Goal: Transaction & Acquisition: Download file/media

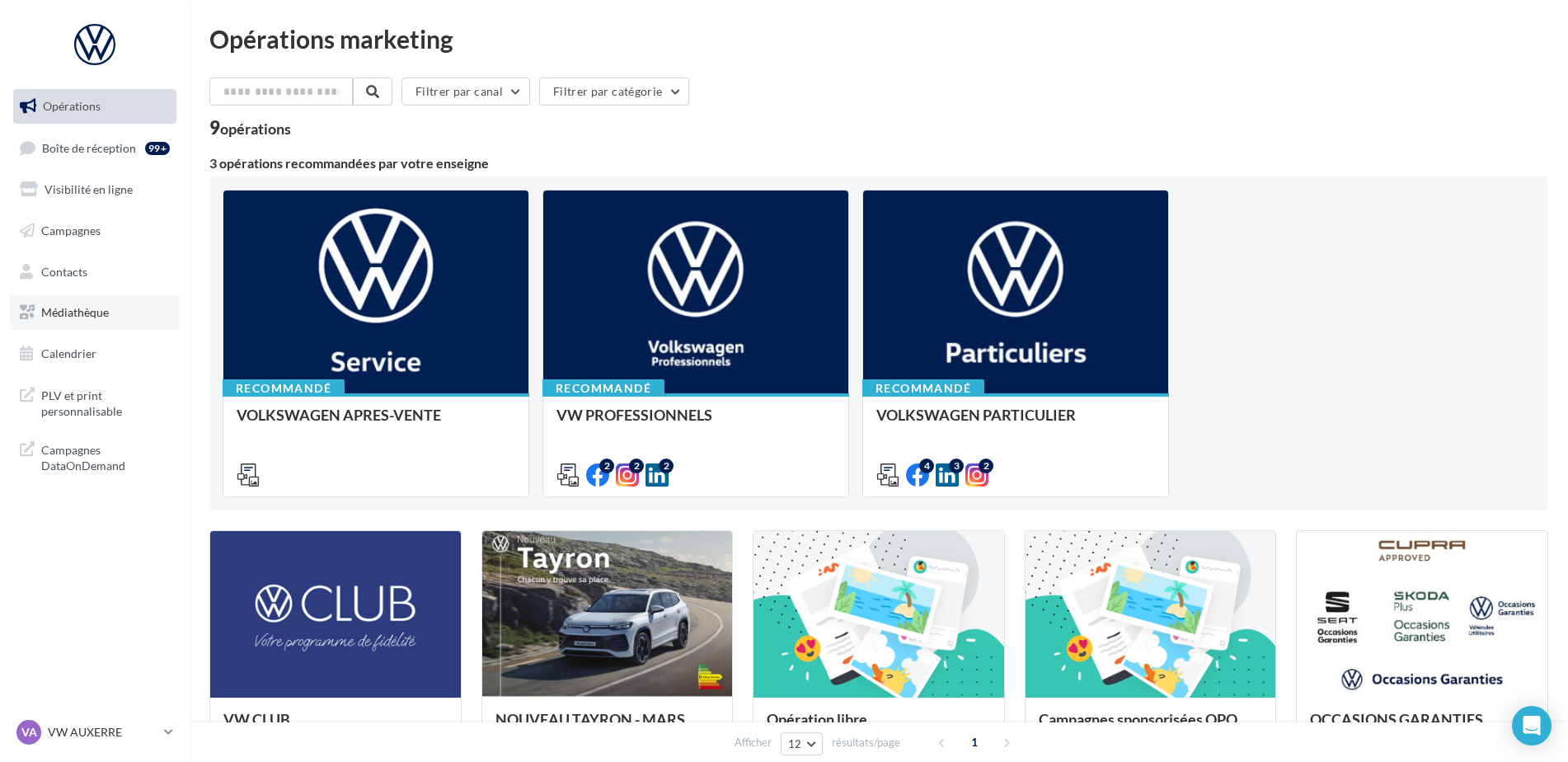
click at [122, 324] on link "Médiathèque" at bounding box center [95, 312] width 170 height 35
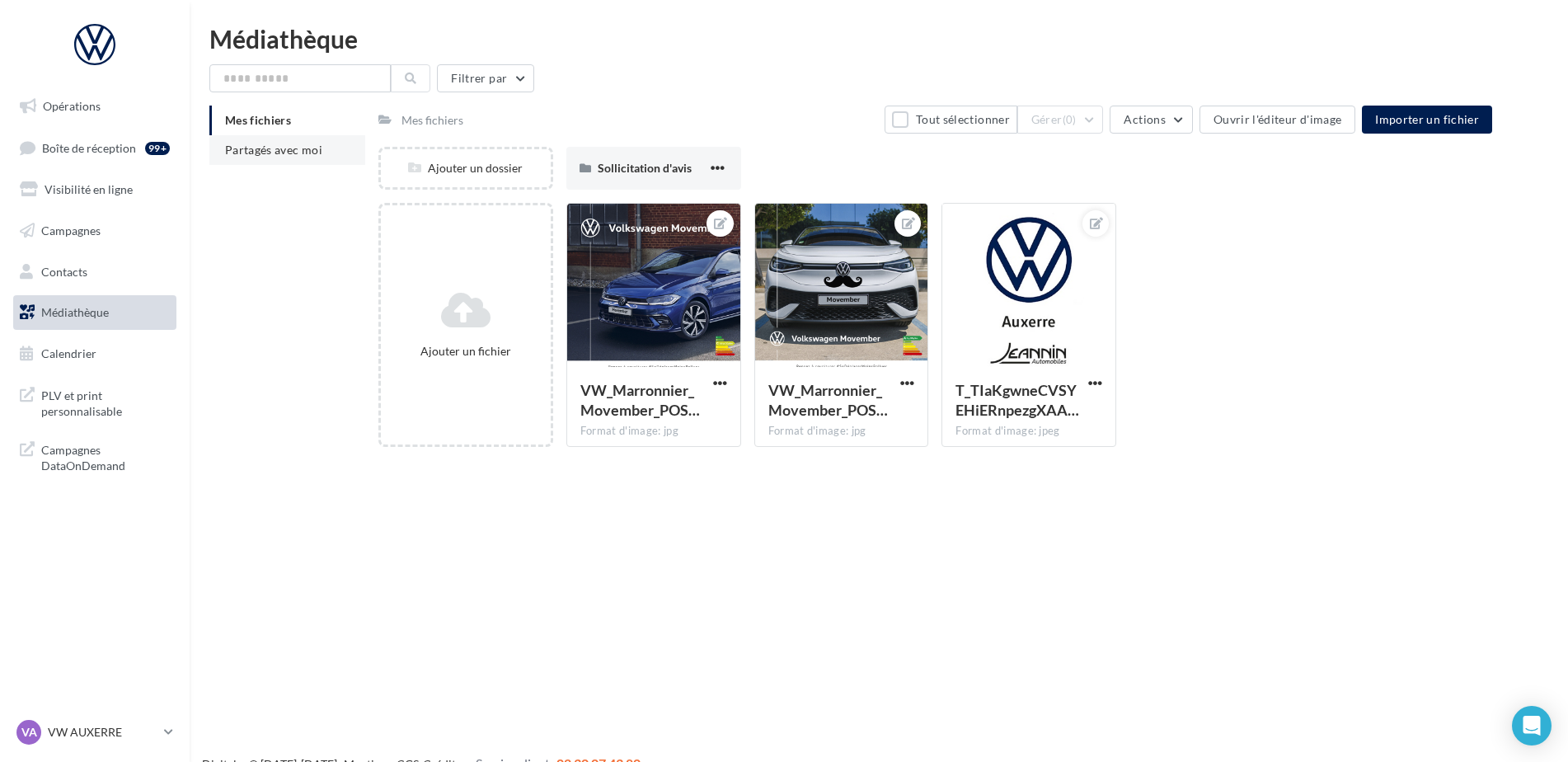
click at [265, 157] on li "Partagés avec moi" at bounding box center [287, 150] width 156 height 30
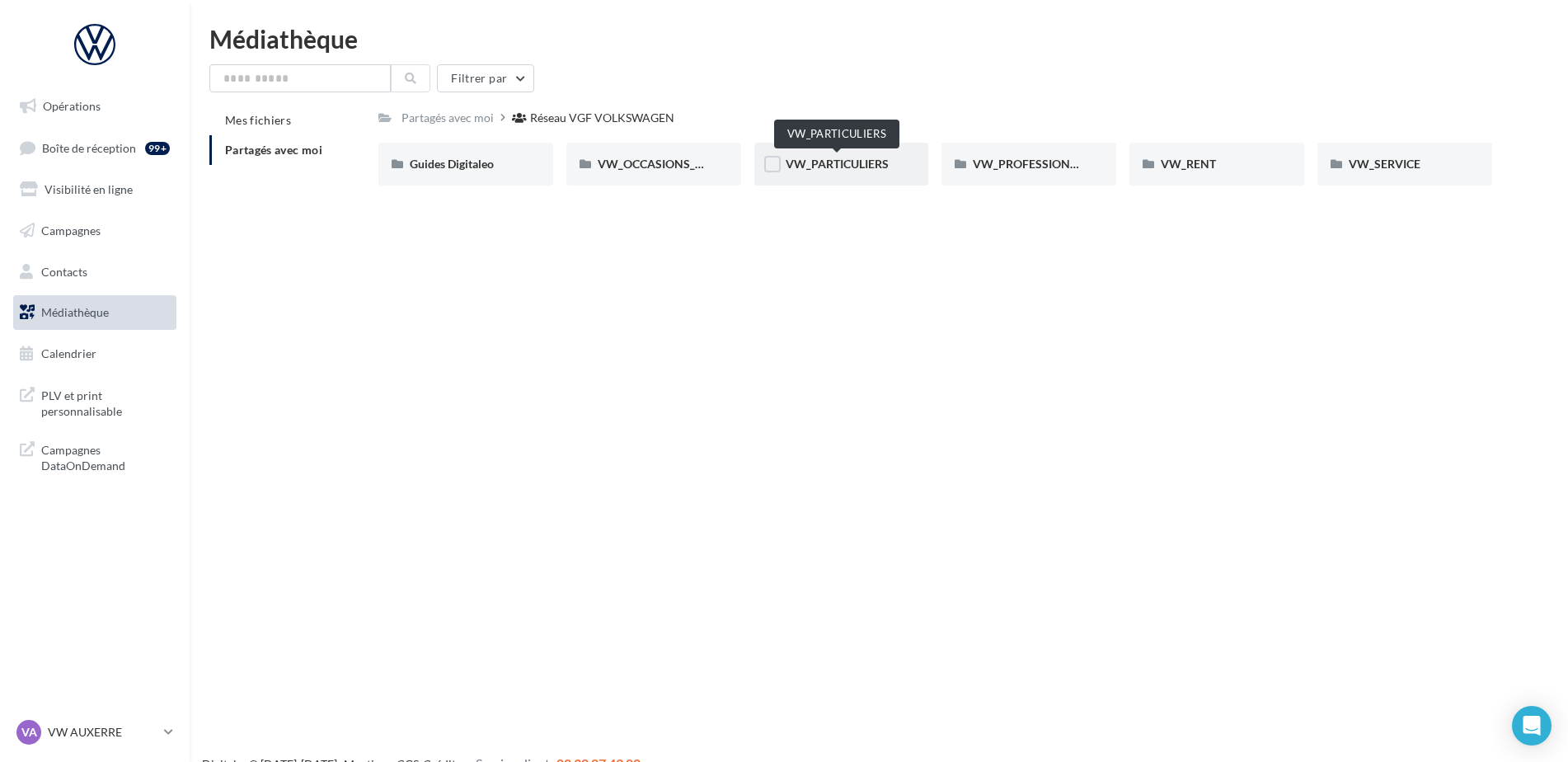
click at [847, 160] on span "VW_PARTICULIERS" at bounding box center [836, 163] width 103 height 14
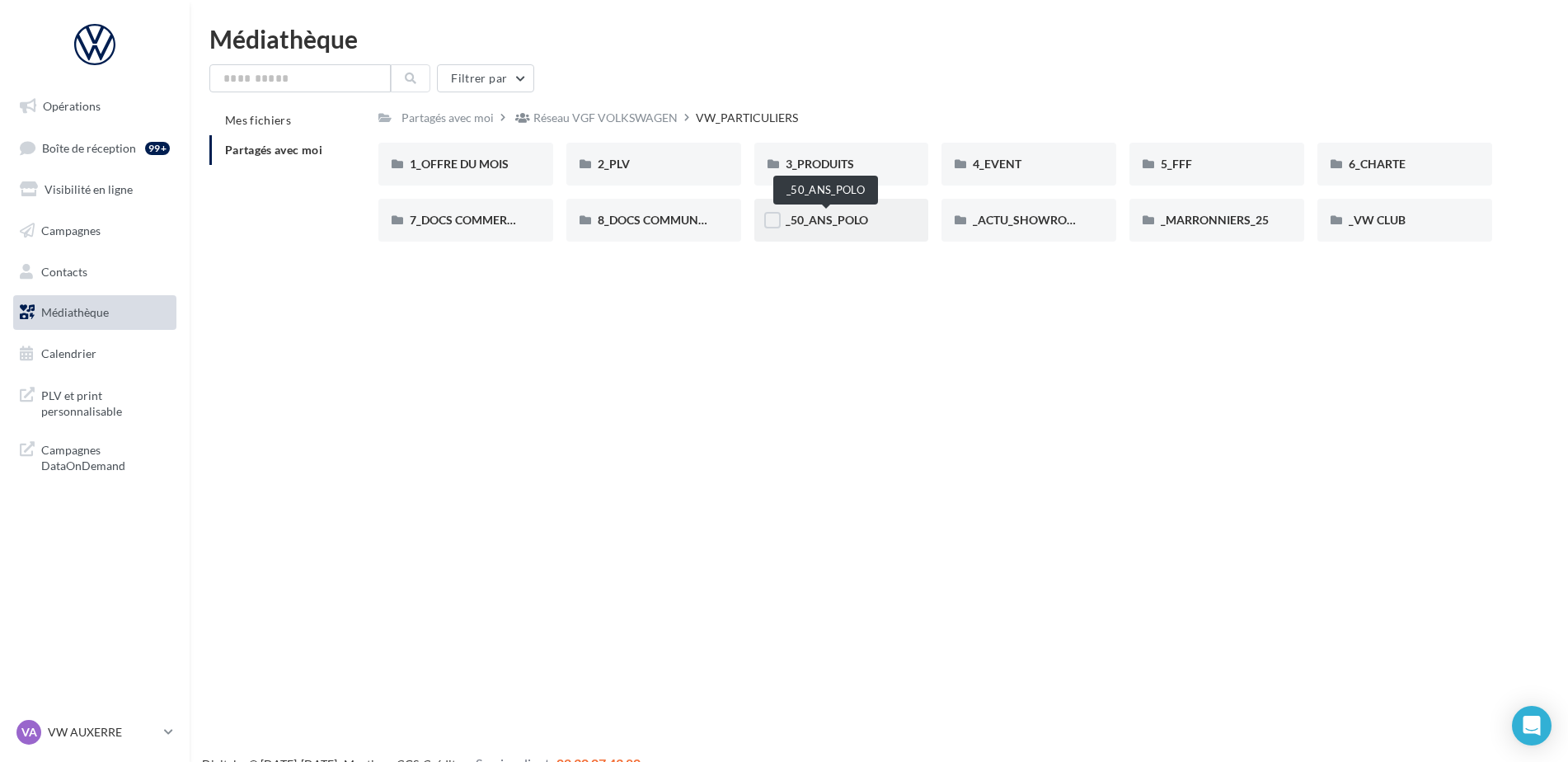
click at [843, 227] on span "_50_ANS_POLO" at bounding box center [826, 220] width 82 height 14
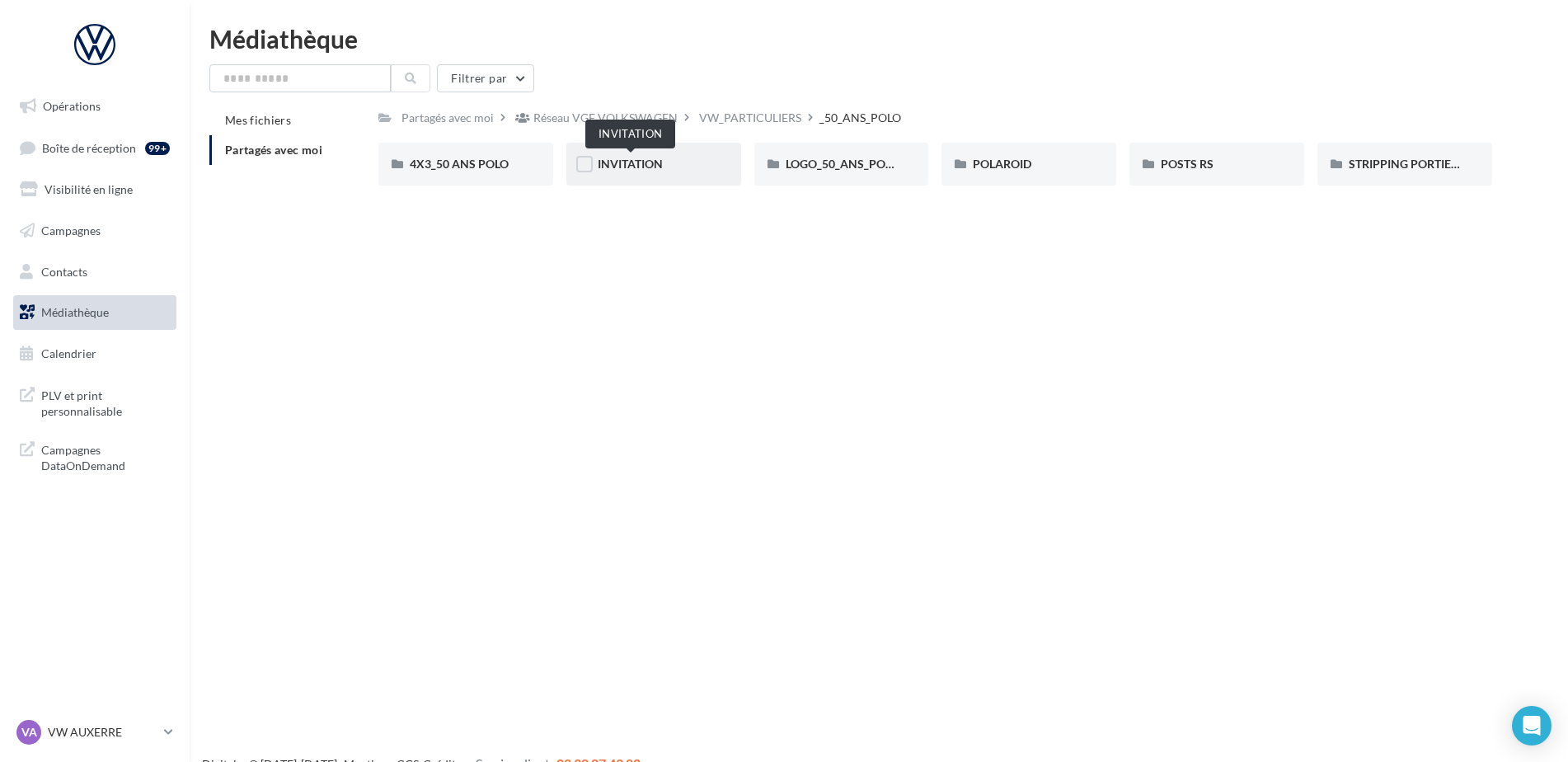
click at [620, 163] on span "INVITATION" at bounding box center [630, 163] width 65 height 14
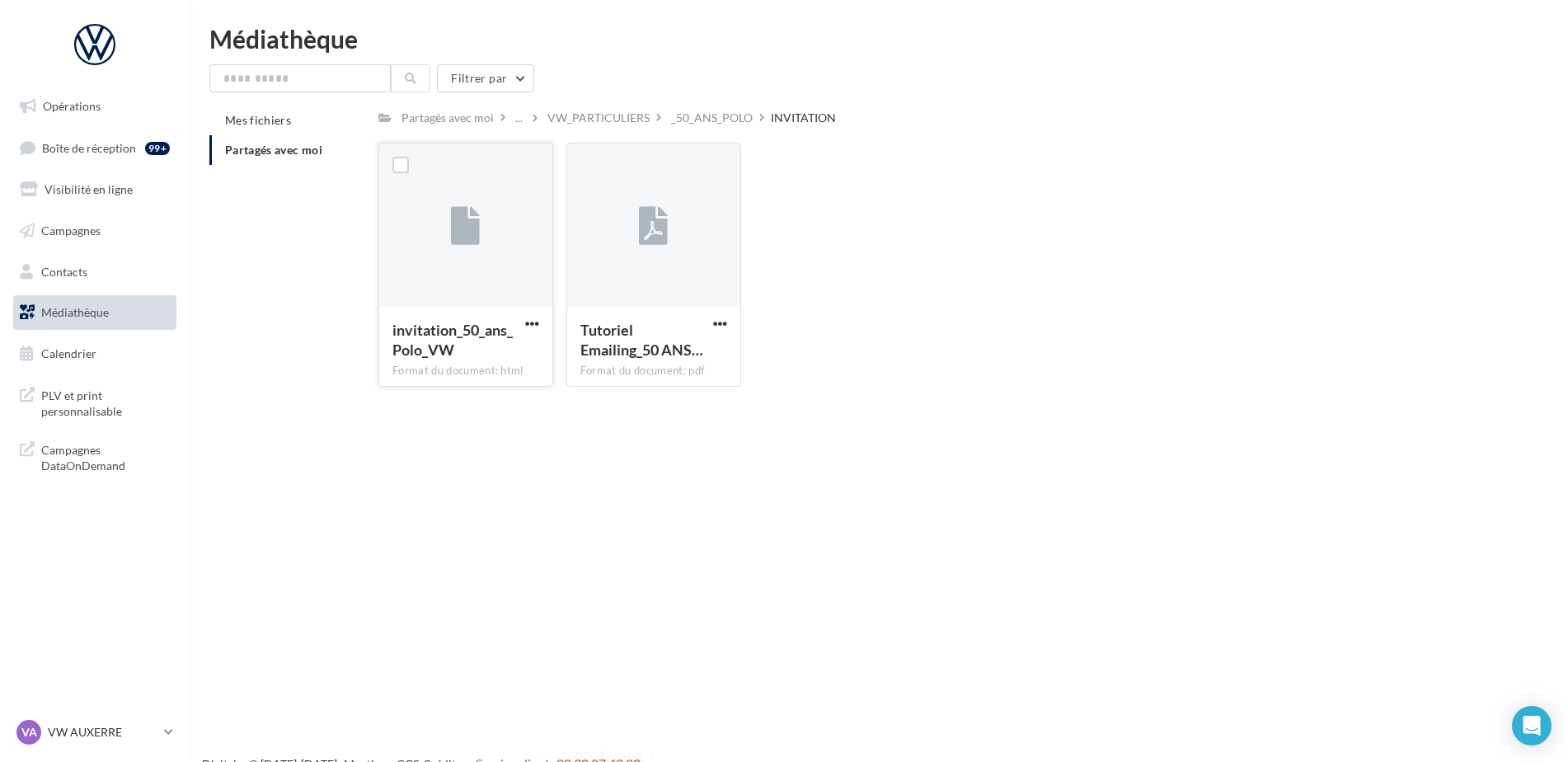
click at [504, 296] on div at bounding box center [465, 226] width 173 height 165
click at [532, 322] on span "button" at bounding box center [532, 324] width 14 height 14
click at [712, 318] on button "button" at bounding box center [720, 325] width 21 height 16
click at [677, 347] on button "Télécharger" at bounding box center [648, 356] width 165 height 43
click at [541, 321] on button "button" at bounding box center [532, 325] width 21 height 16
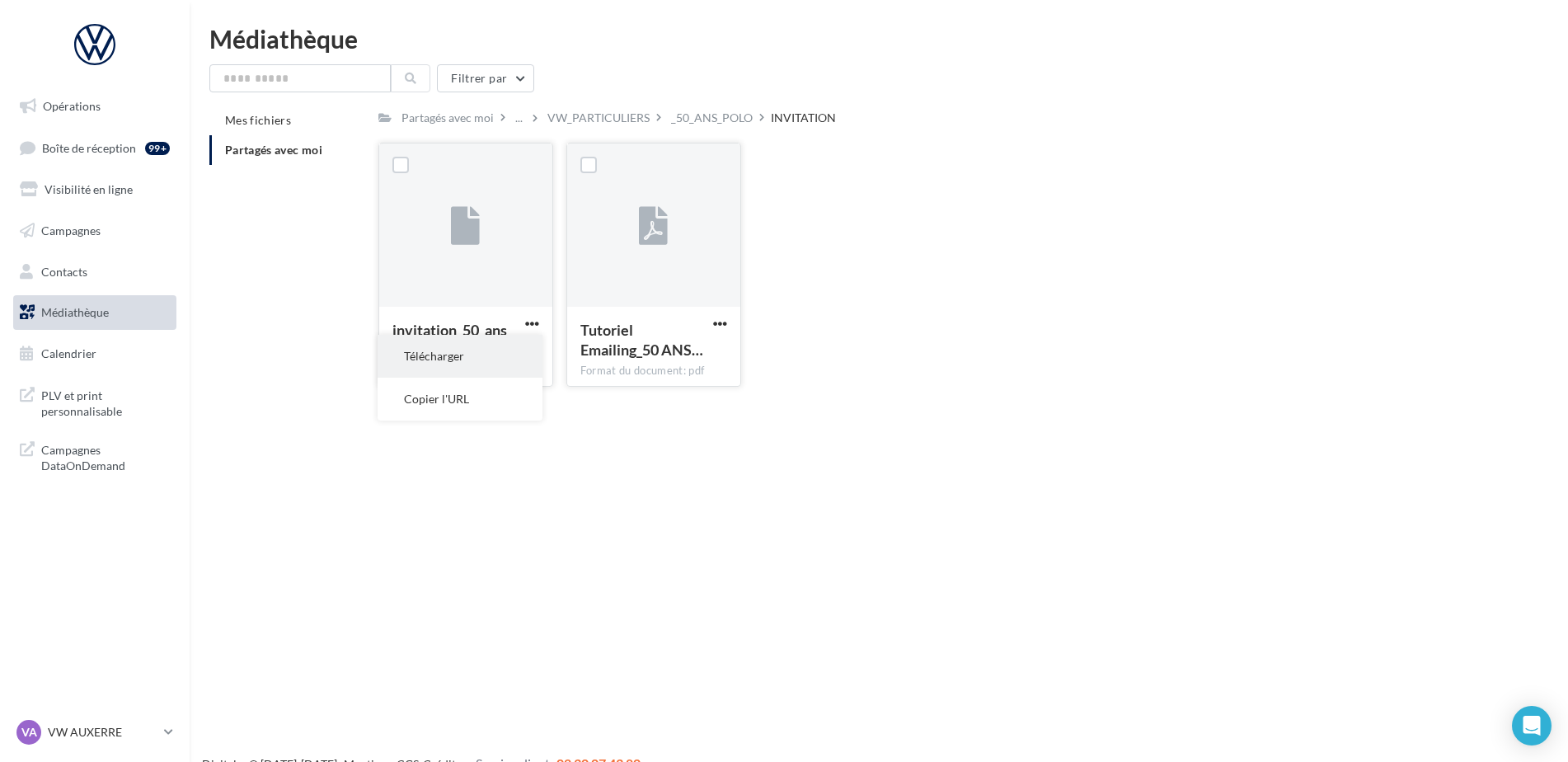
click at [502, 350] on button "Télécharger" at bounding box center [460, 356] width 165 height 43
click at [618, 120] on div "VW_PARTICULIERS" at bounding box center [599, 117] width 102 height 16
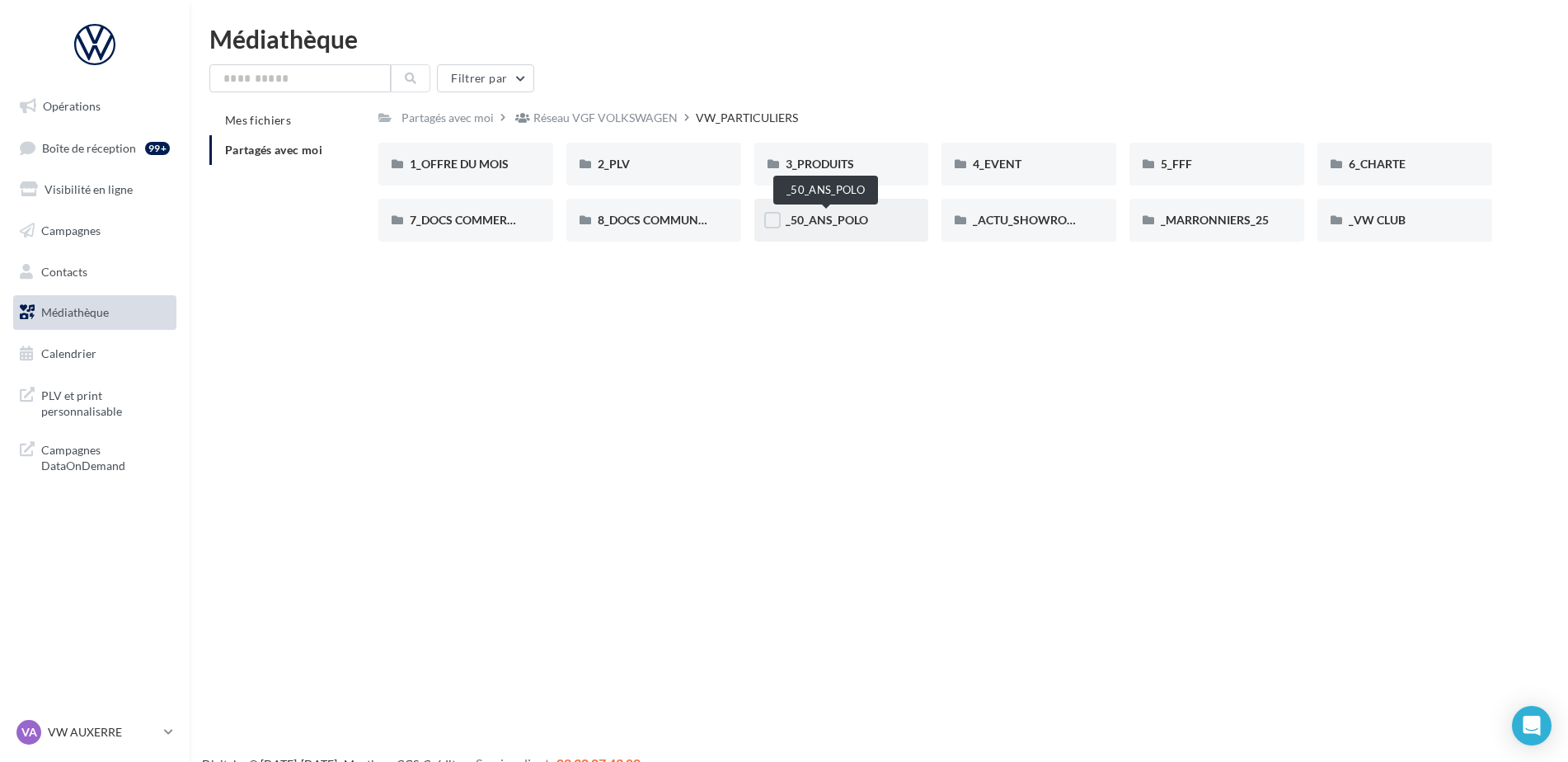
click at [786, 227] on span "_50_ANS_POLO" at bounding box center [826, 220] width 82 height 14
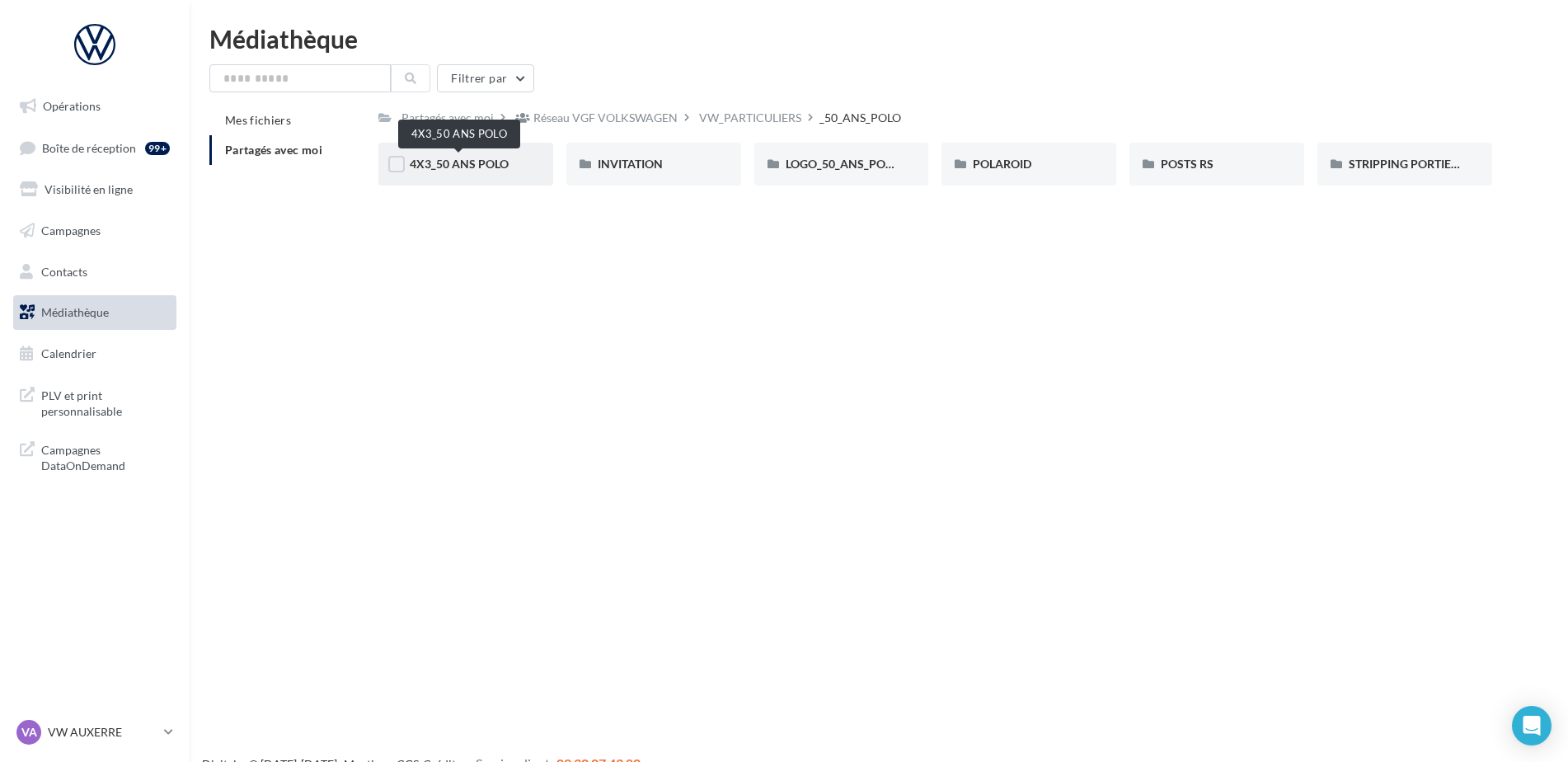
click at [447, 156] on span "4X3_50 ANS POLO" at bounding box center [459, 163] width 99 height 14
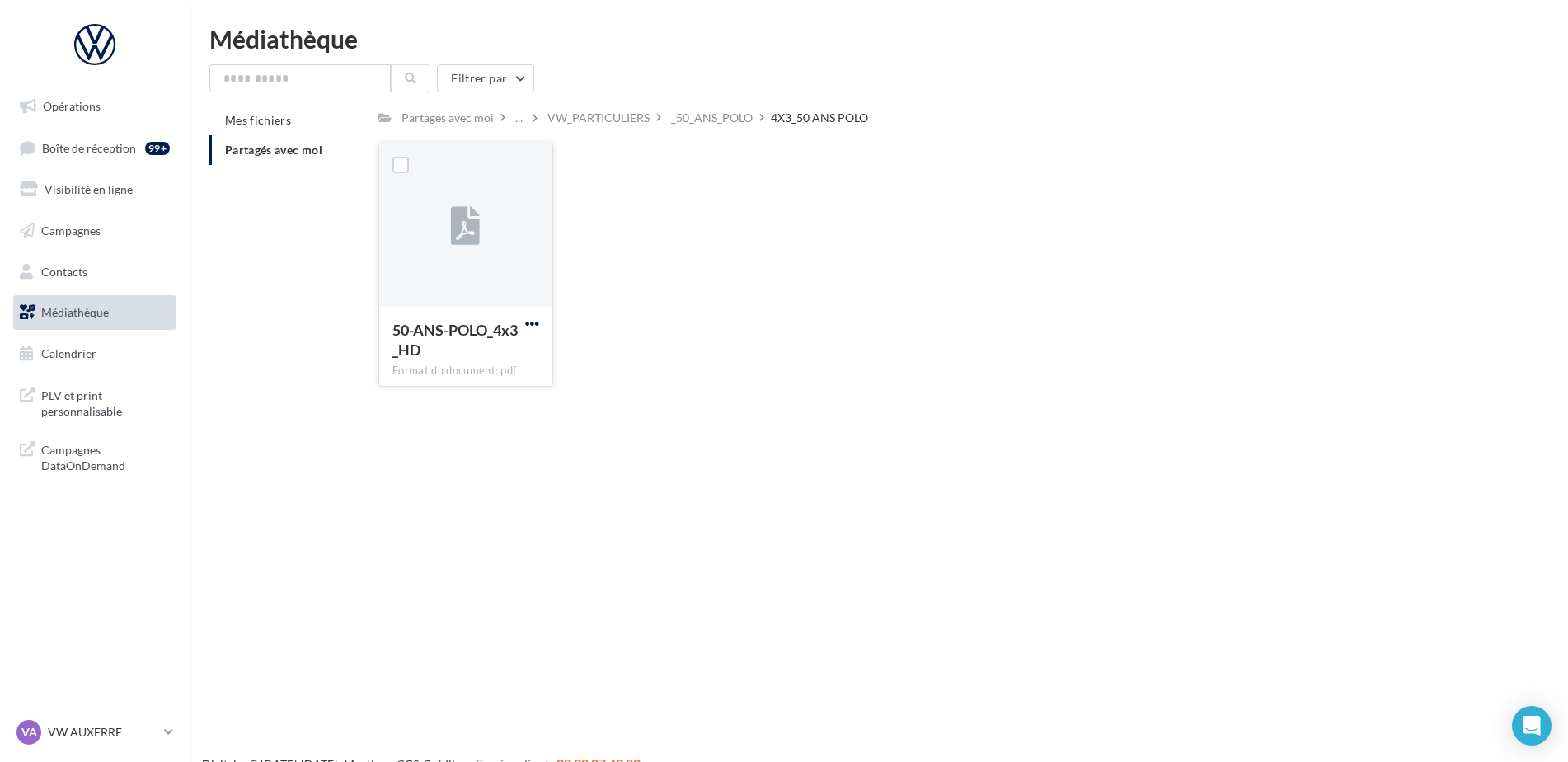
click at [529, 321] on span "button" at bounding box center [532, 324] width 14 height 14
click at [528, 356] on button "Télécharger" at bounding box center [460, 356] width 165 height 43
click at [65, 118] on link "Opérations" at bounding box center [95, 107] width 170 height 35
